Goal: Information Seeking & Learning: Learn about a topic

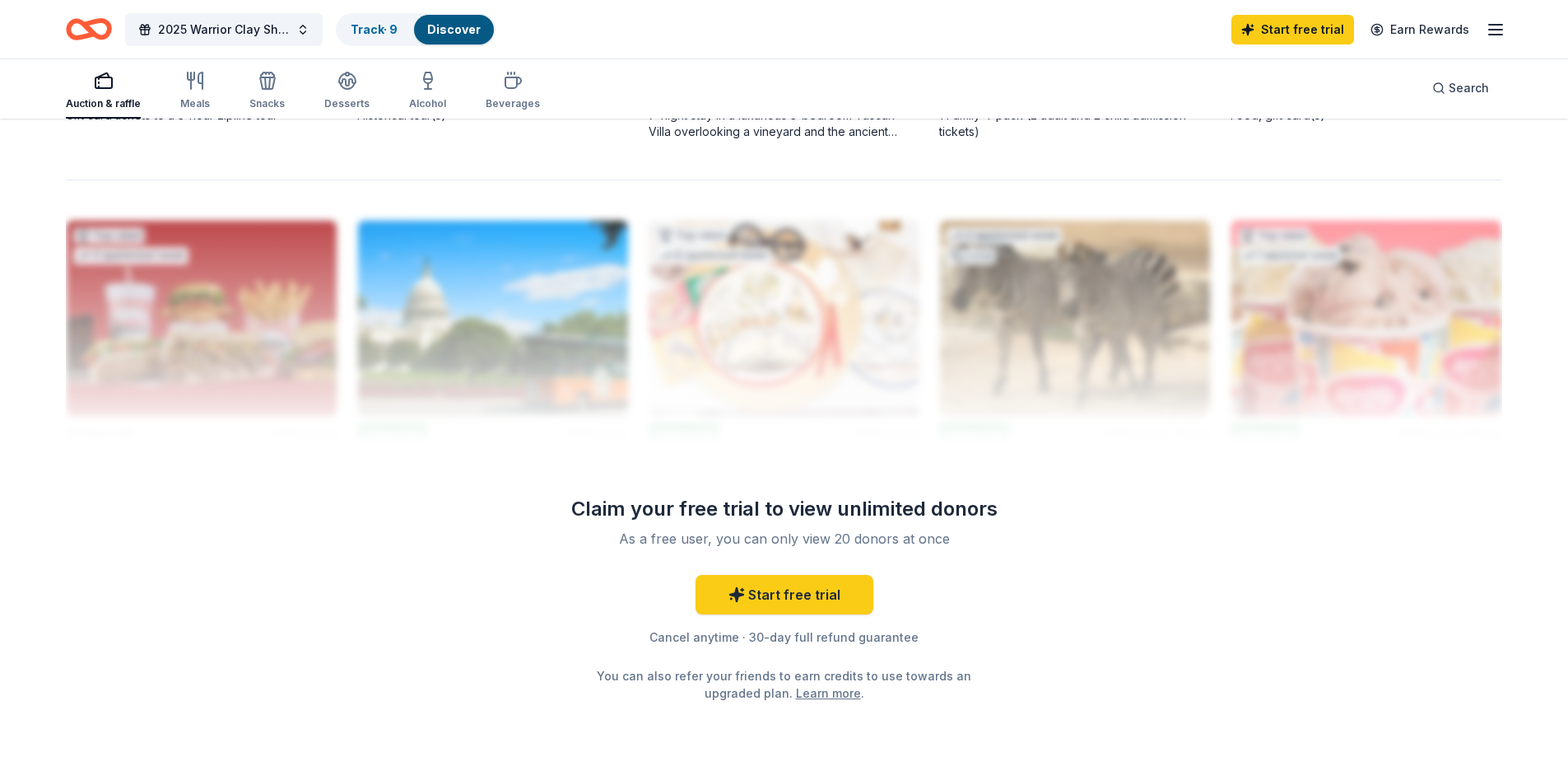
scroll to position [1565, 0]
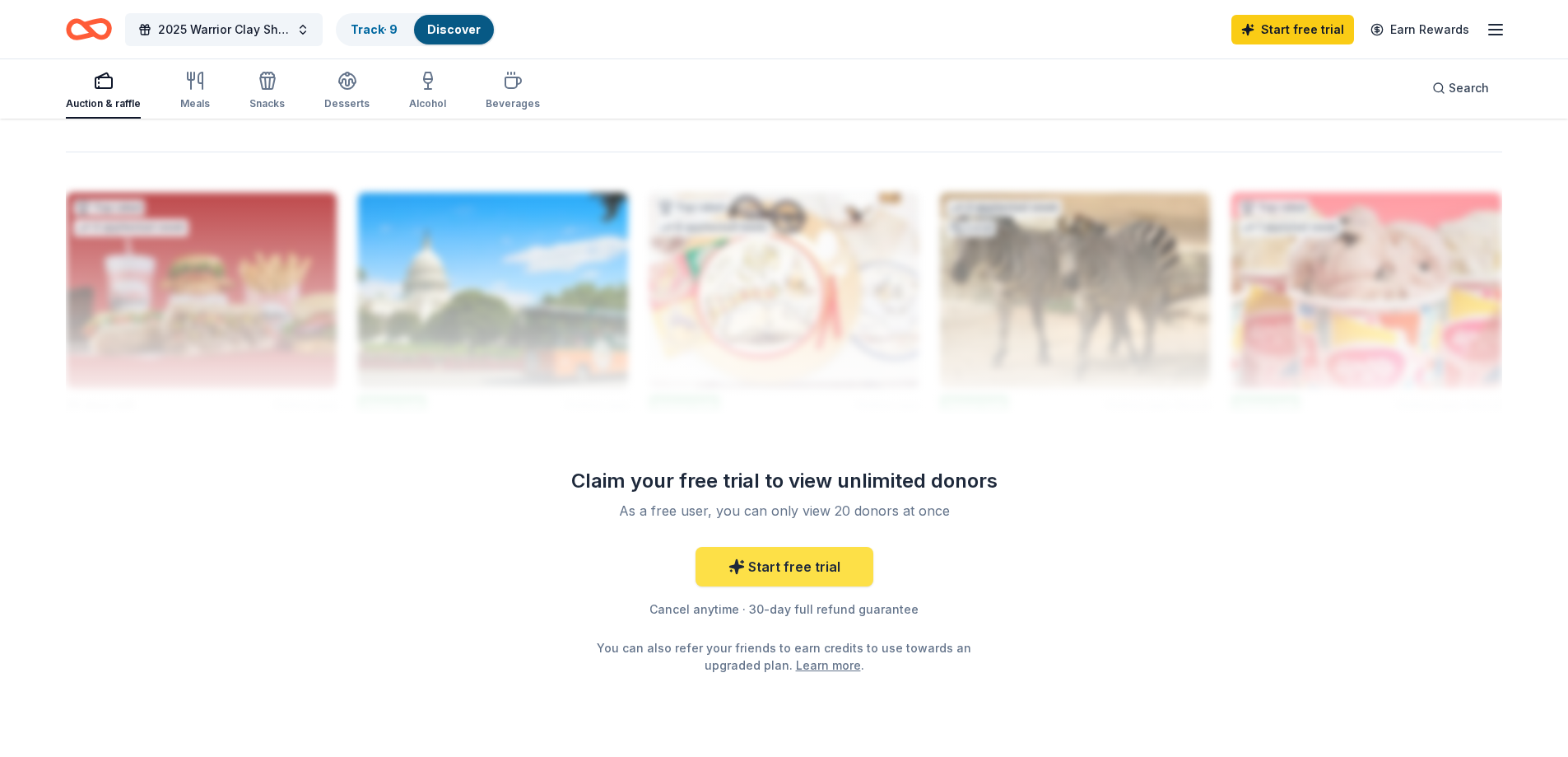
click at [781, 570] on link "Start free trial" at bounding box center [785, 566] width 178 height 39
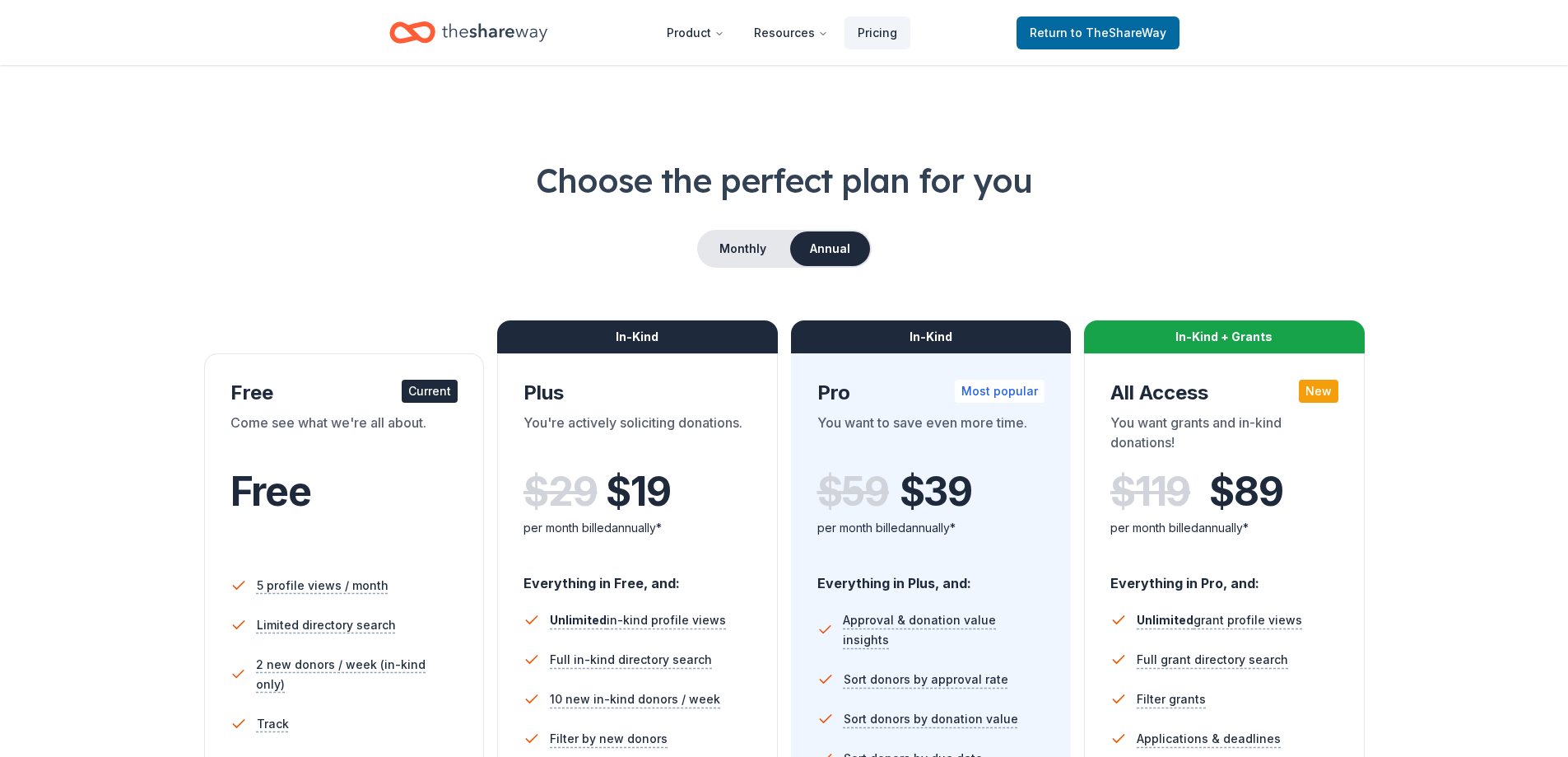
click at [432, 391] on div "Current" at bounding box center [429, 392] width 56 height 24
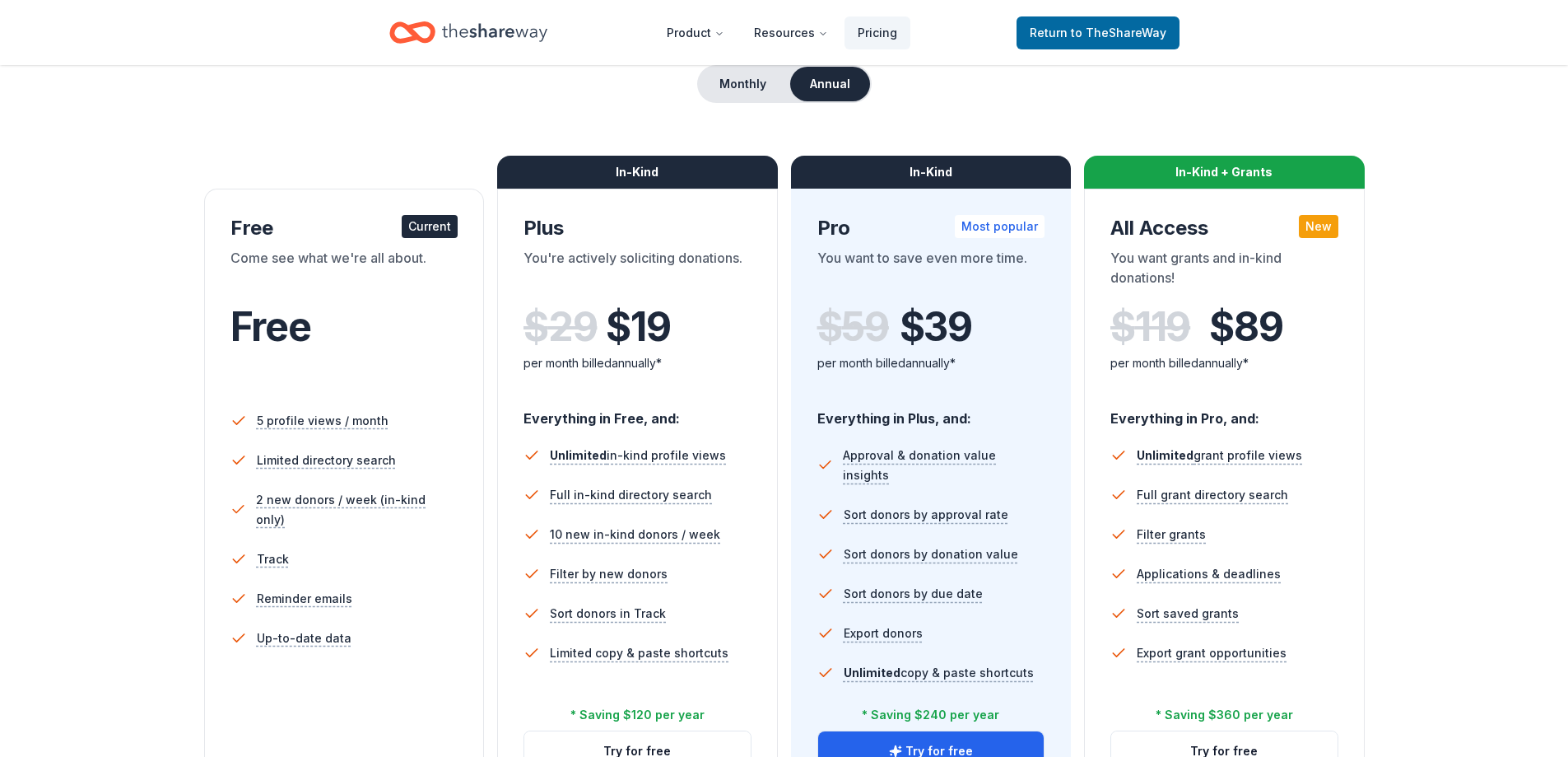
scroll to position [412, 0]
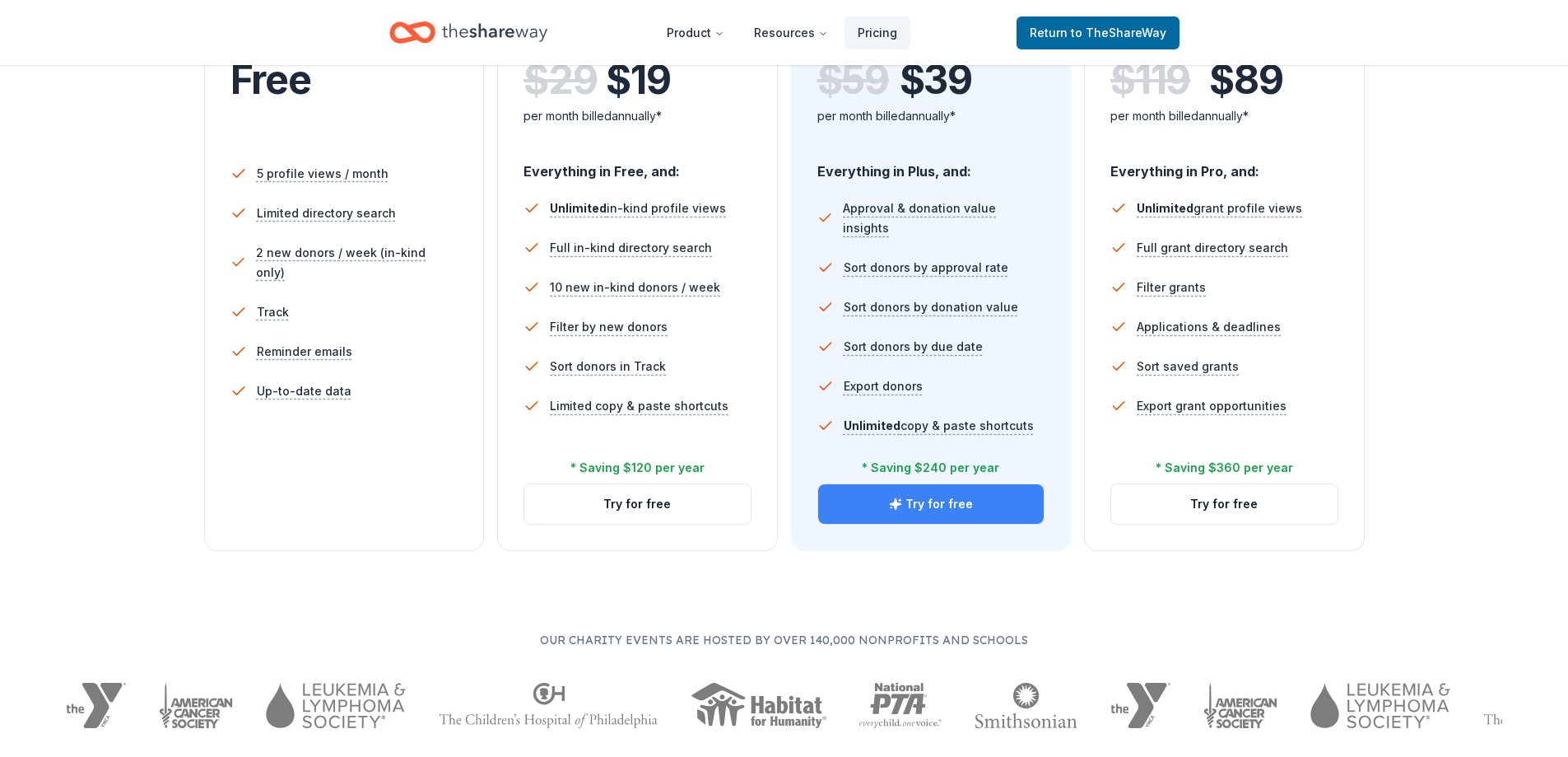
click at [905, 511] on button "Try for free" at bounding box center [931, 504] width 226 height 39
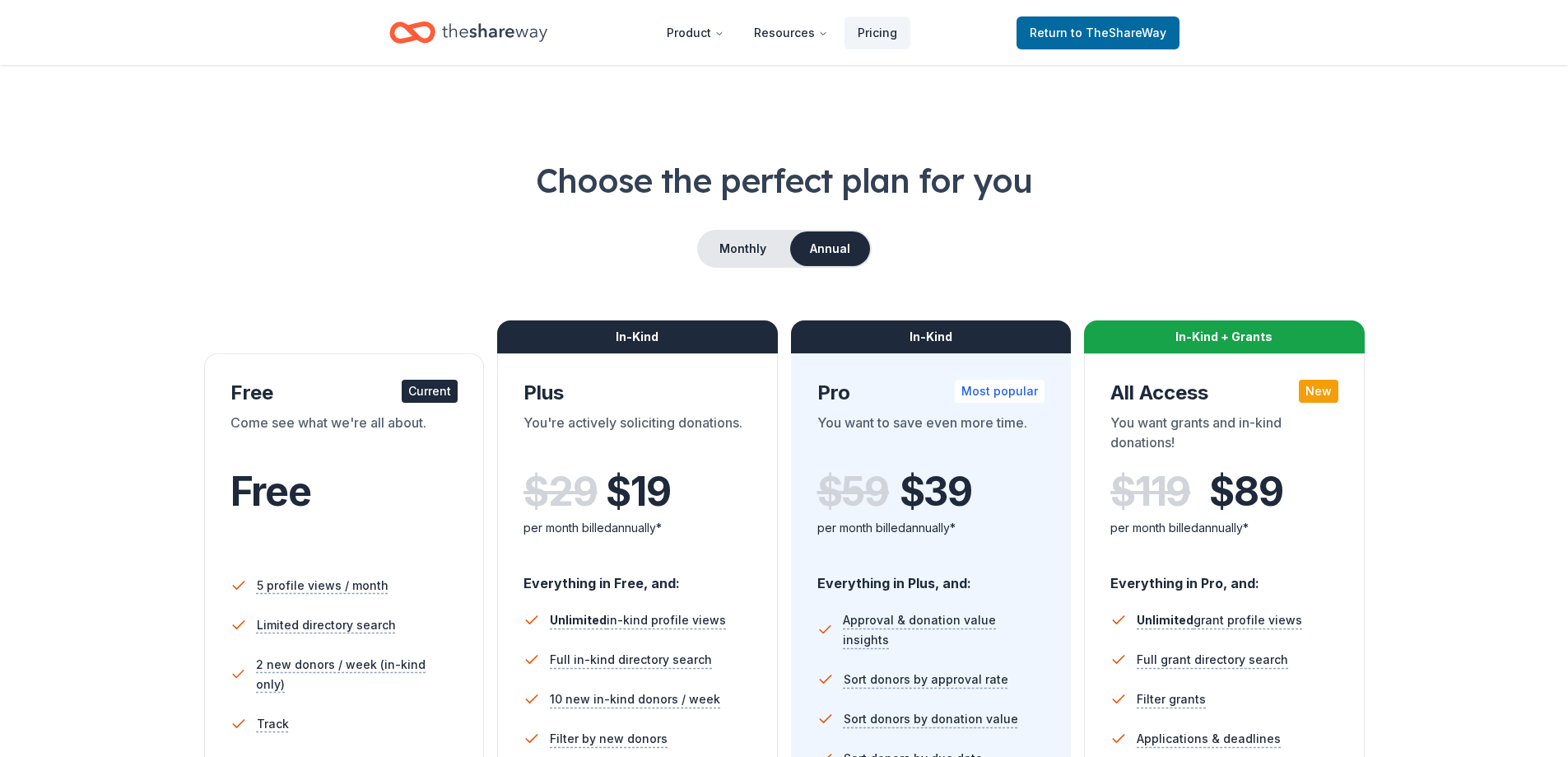
scroll to position [412, 0]
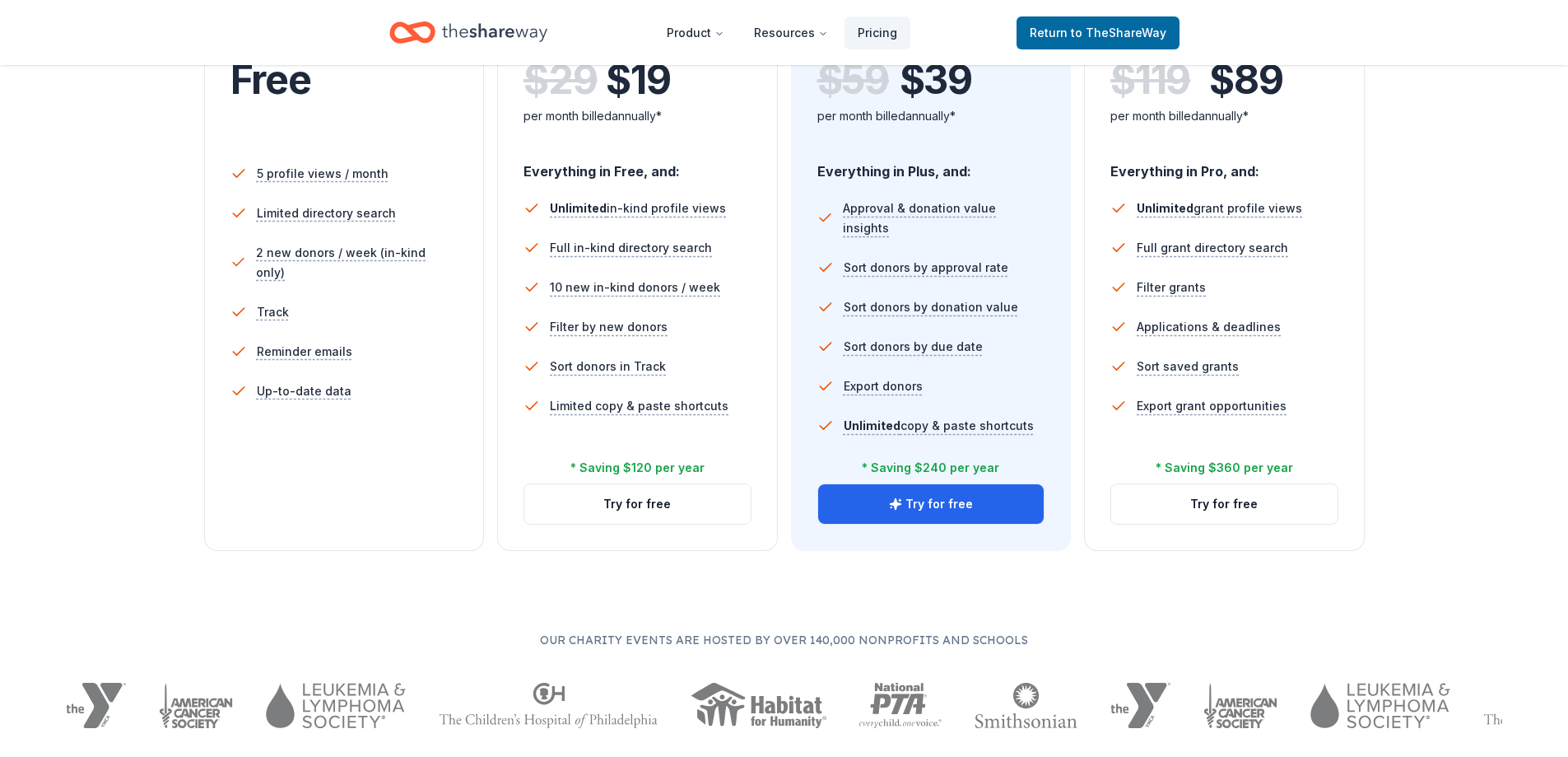
click at [952, 500] on button "Try for free" at bounding box center [931, 504] width 226 height 39
